Goal: Task Accomplishment & Management: Manage account settings

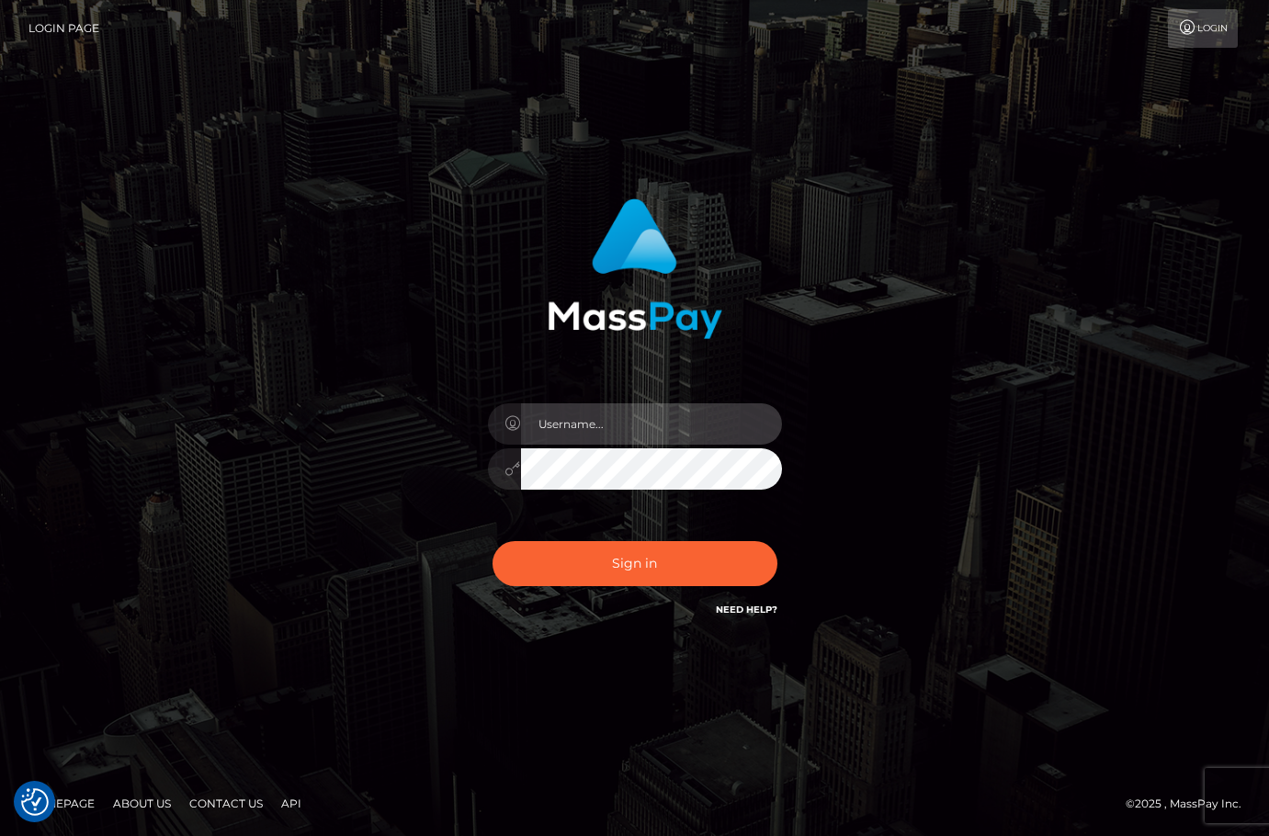
type input "christianc.xcite"
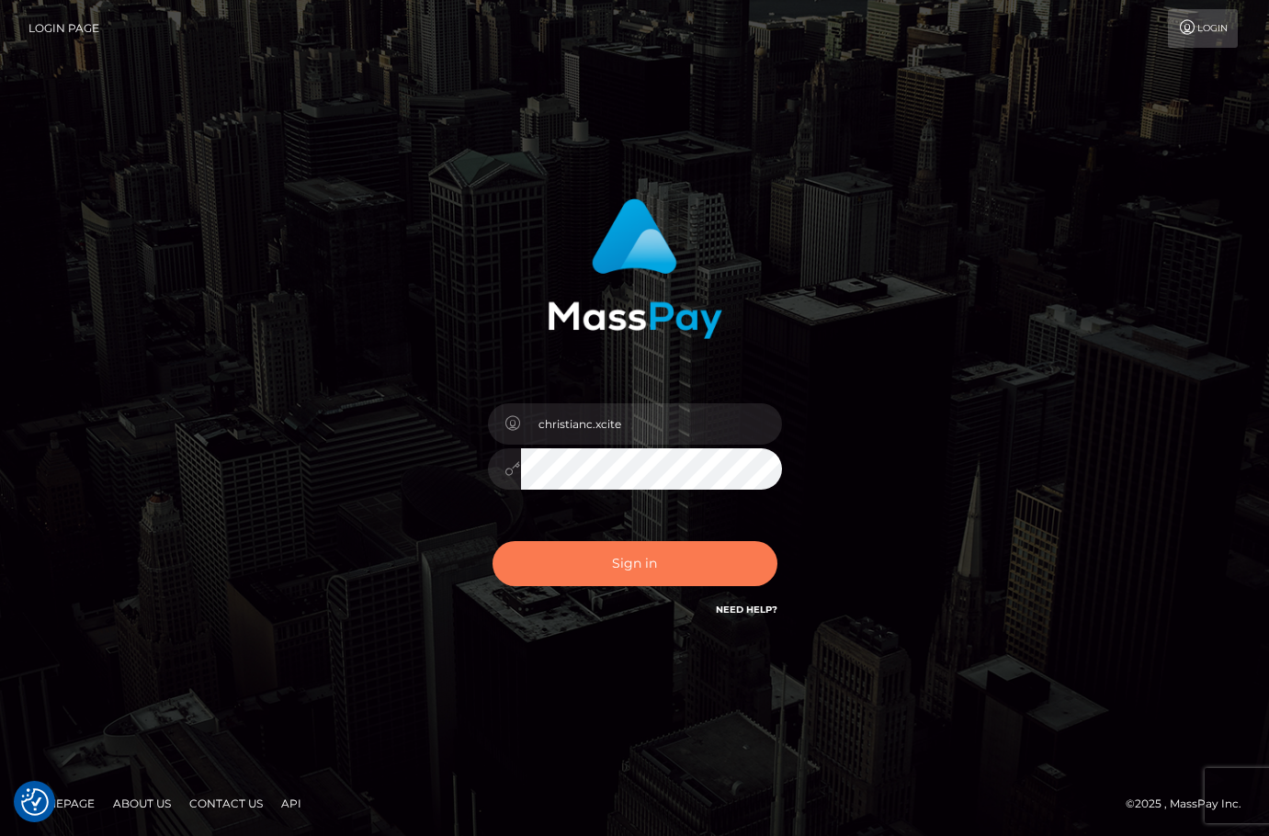
click at [629, 567] on button "Sign in" at bounding box center [635, 563] width 285 height 45
click at [1084, 493] on div "Sign in" at bounding box center [634, 419] width 1047 height 468
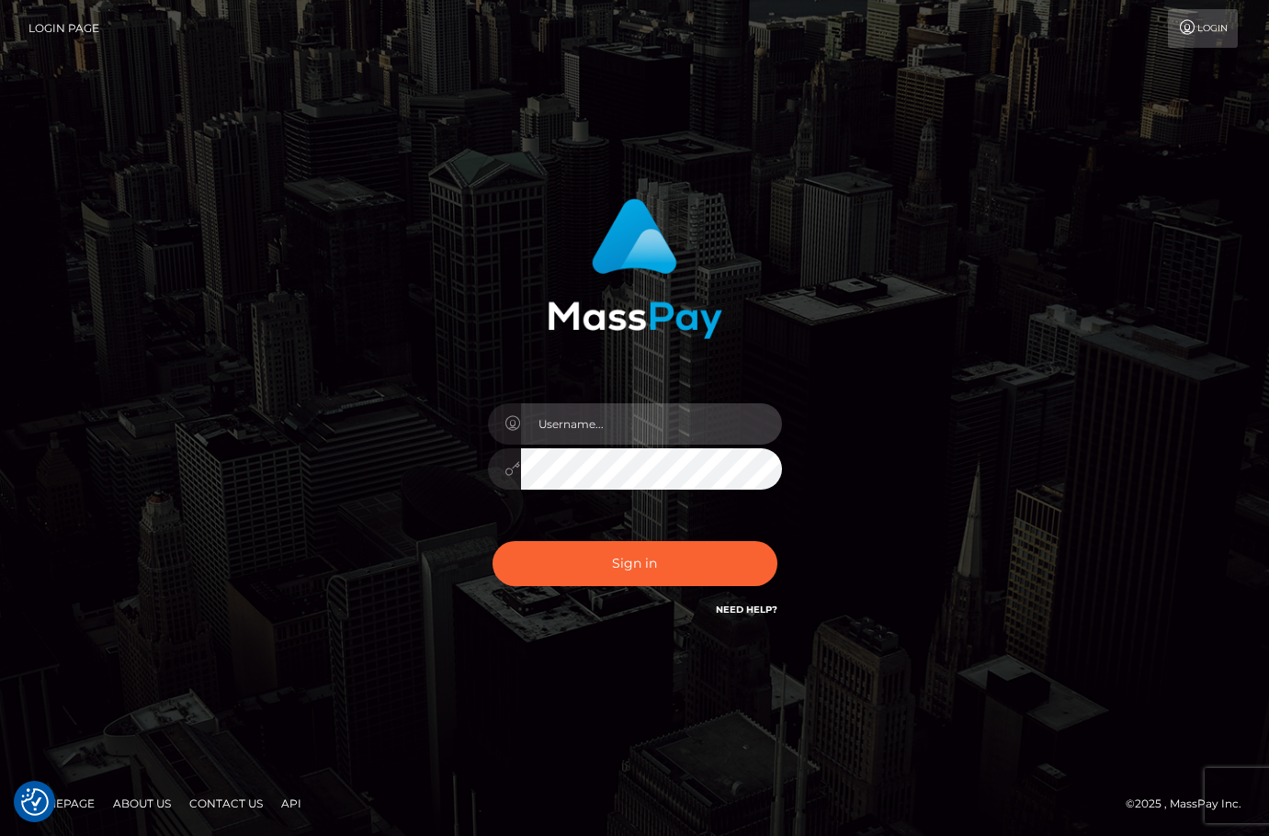
click at [564, 418] on input "text" at bounding box center [651, 423] width 261 height 41
type input "christianc.xcite"
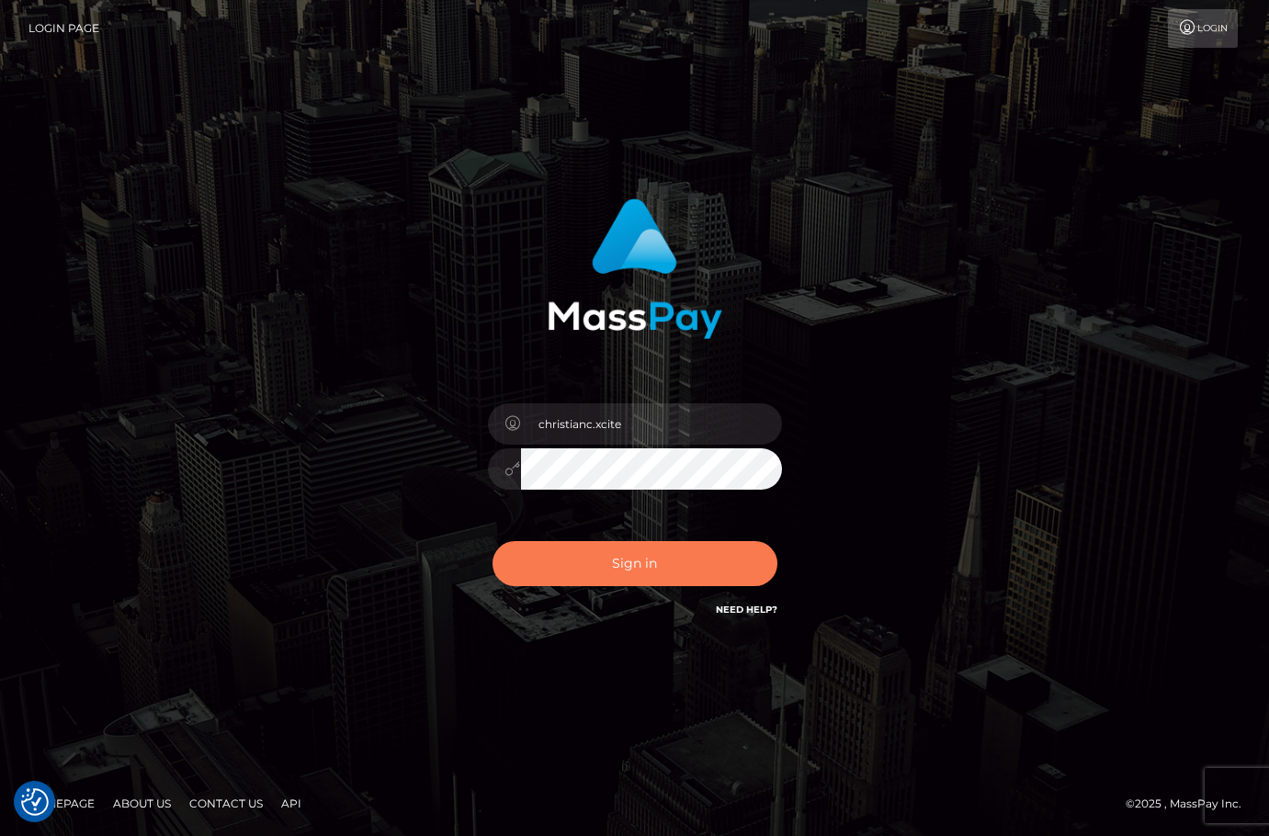
click at [588, 561] on button "Sign in" at bounding box center [635, 563] width 285 height 45
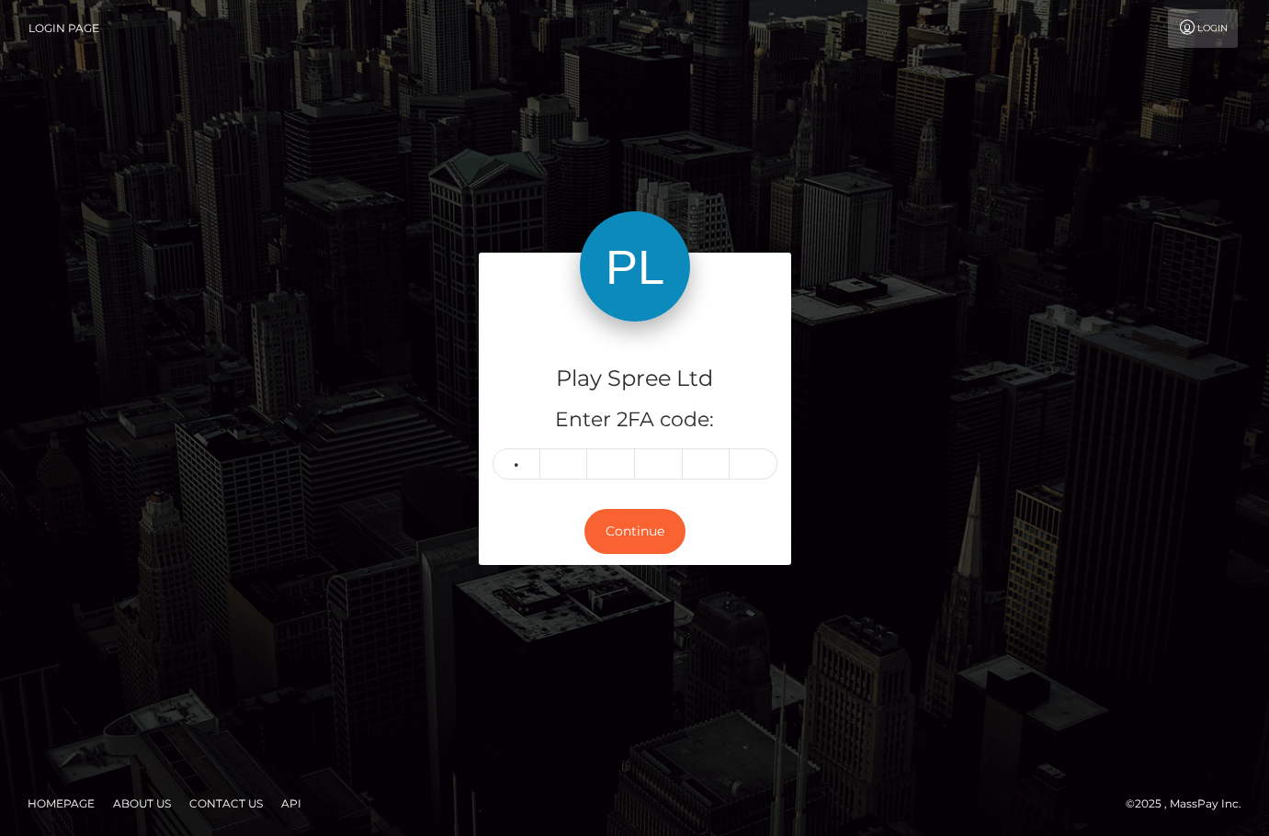
type input "1"
type input "7"
type input "1"
type input "4"
type input "6"
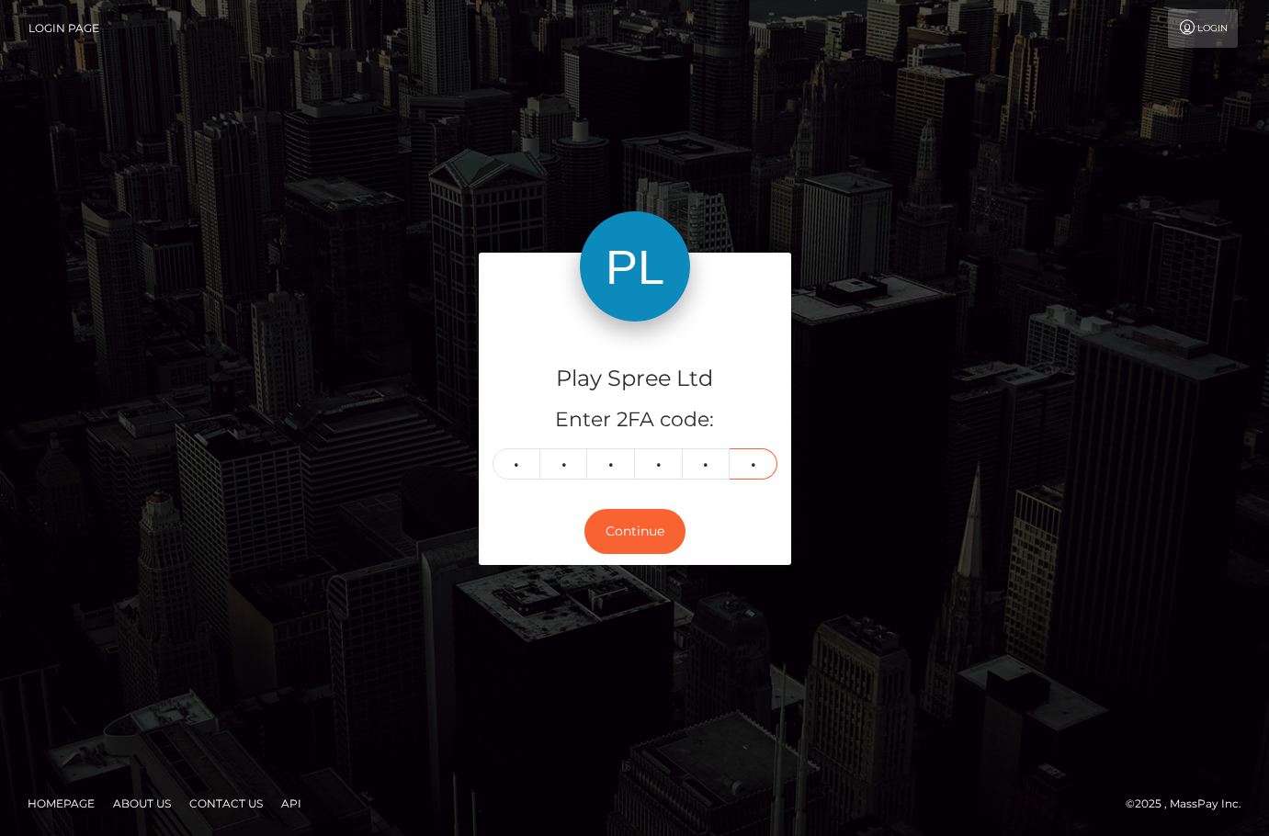
type input "3"
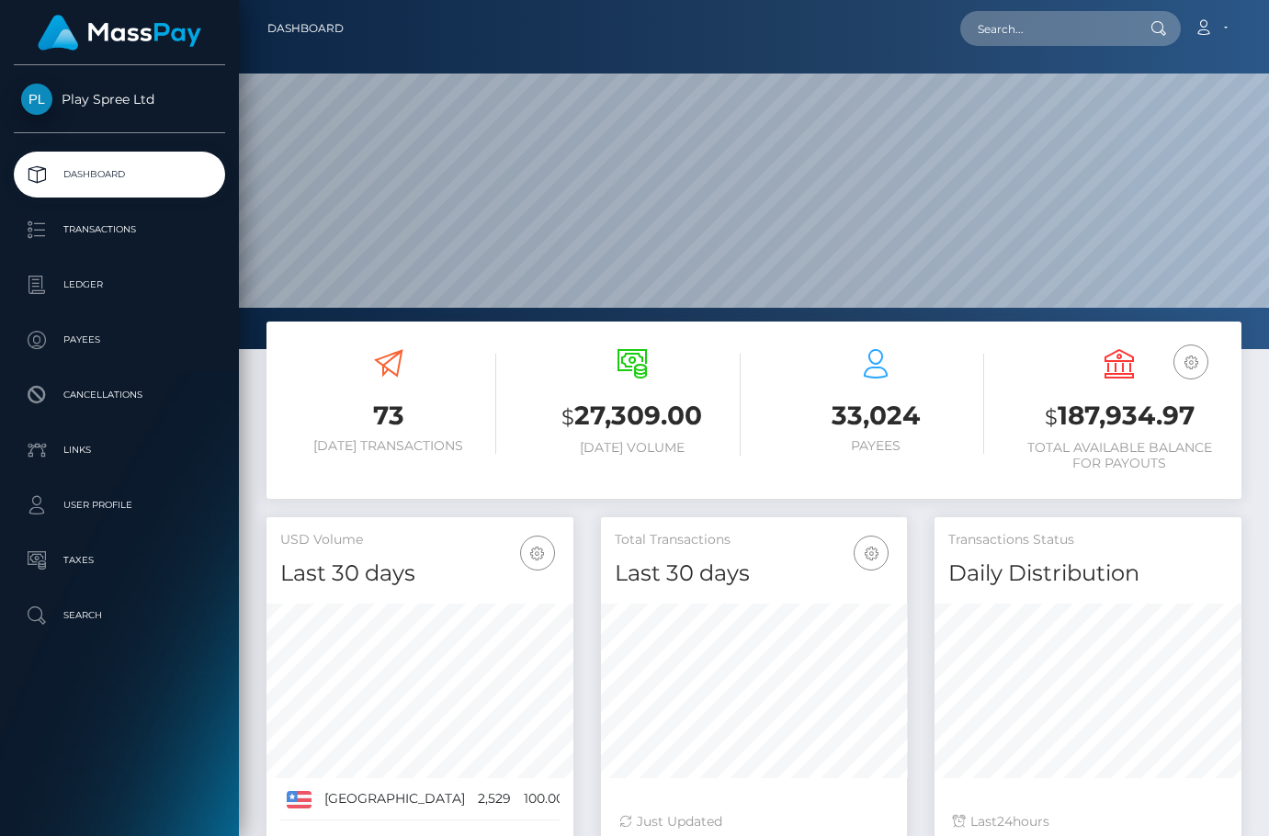
click at [1114, 419] on h3 "$ 187,934.97" at bounding box center [1120, 417] width 216 height 38
click at [1114, 418] on h3 "$ 187,934.97" at bounding box center [1120, 417] width 216 height 38
copy h3 "187,934.97"
drag, startPoint x: 905, startPoint y: 52, endPoint x: 964, endPoint y: 0, distance: 78.7
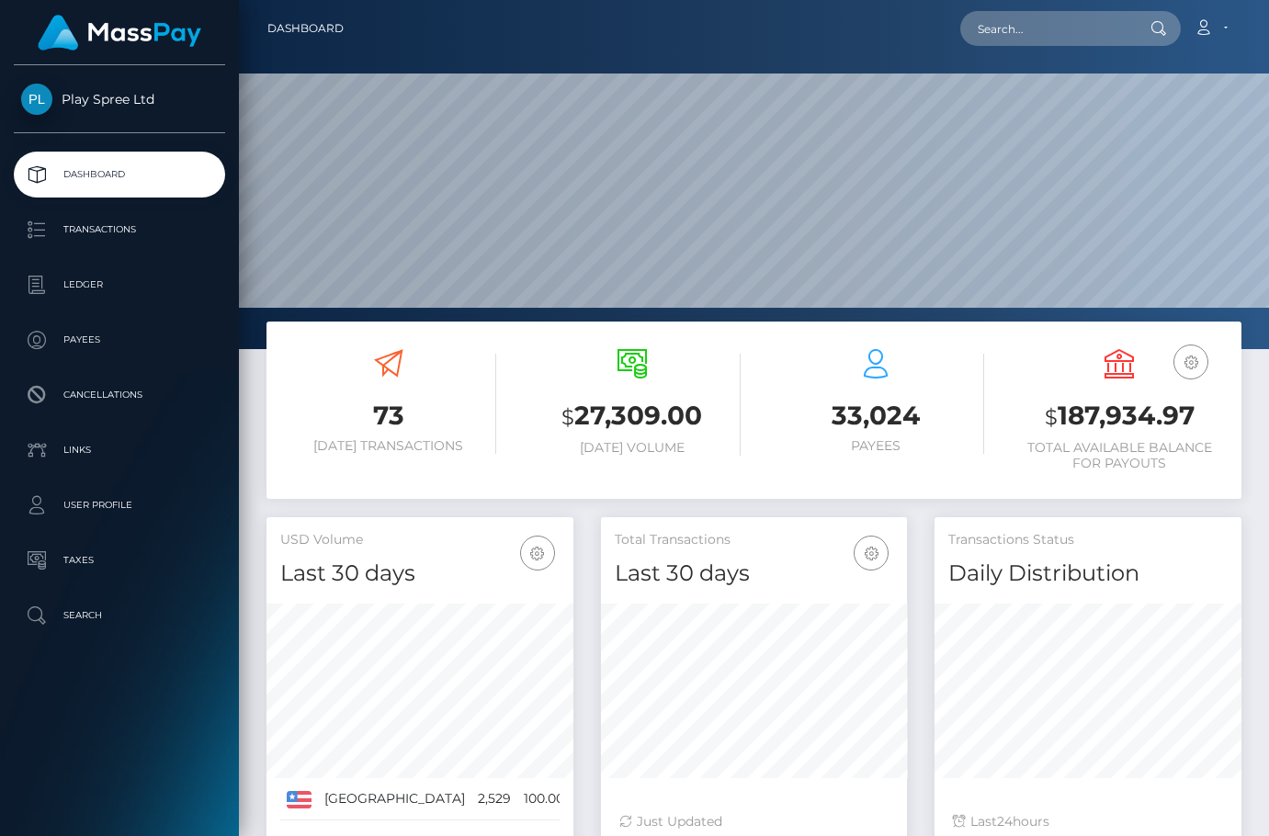
click at [929, 35] on nav "Dashboard Loading... Loading... Account Edit Profile" at bounding box center [754, 28] width 1030 height 57
